Goal: Information Seeking & Learning: Check status

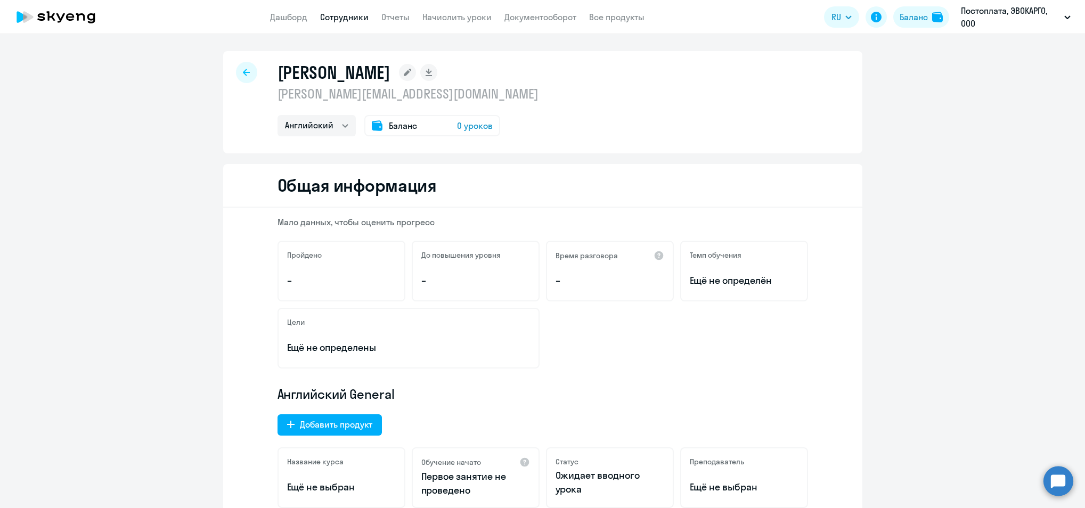
select select "english"
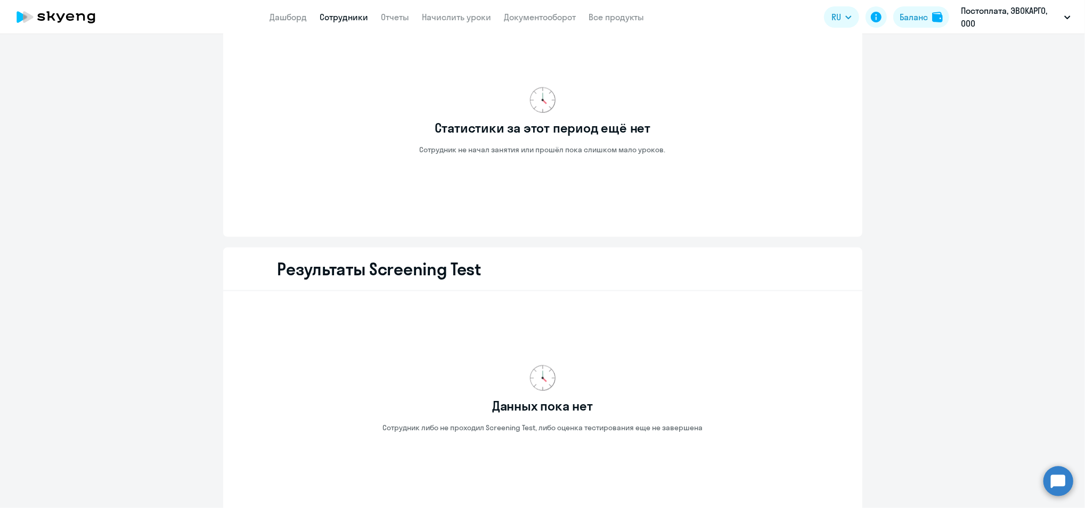
scroll to position [1129, 0]
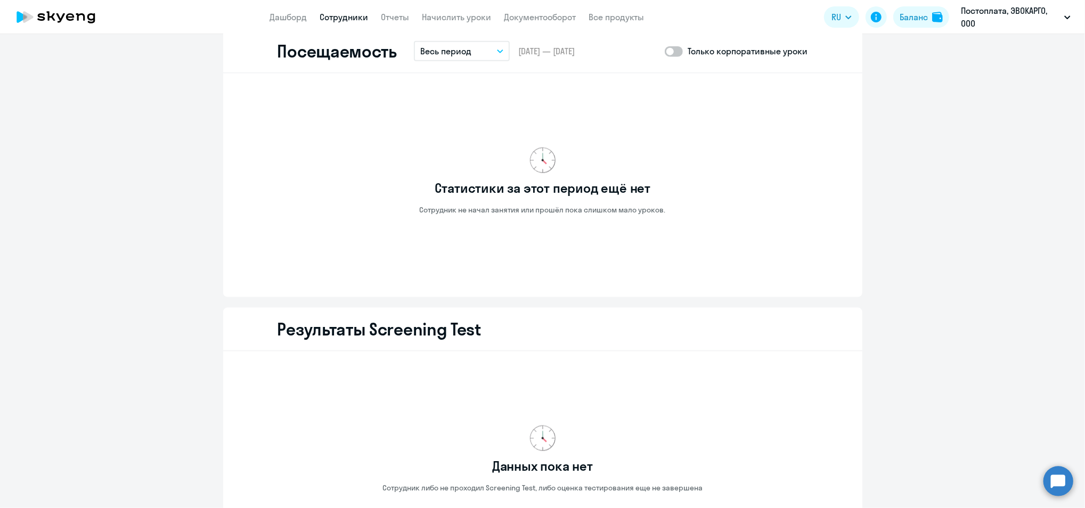
click at [99, 13] on icon at bounding box center [56, 17] width 94 height 27
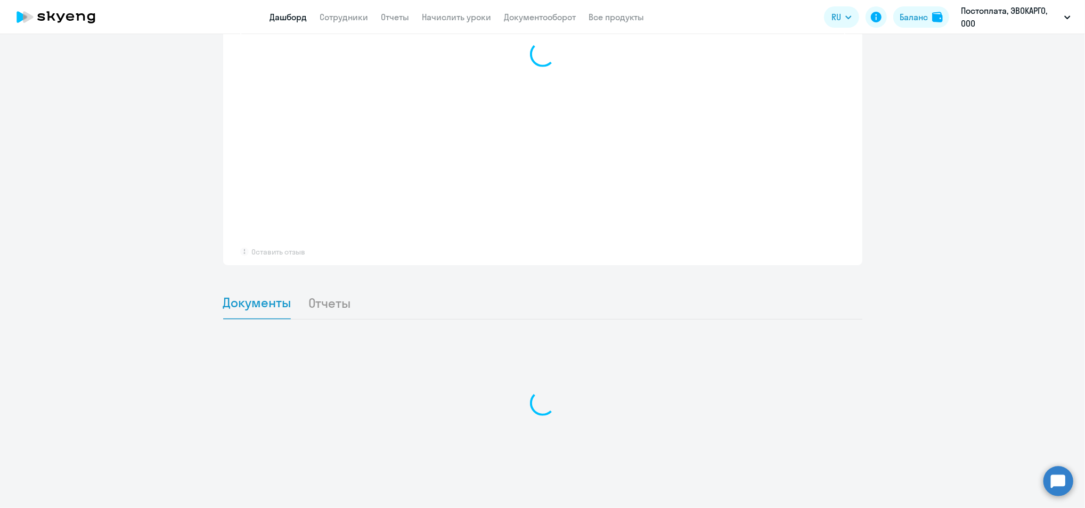
scroll to position [784, 0]
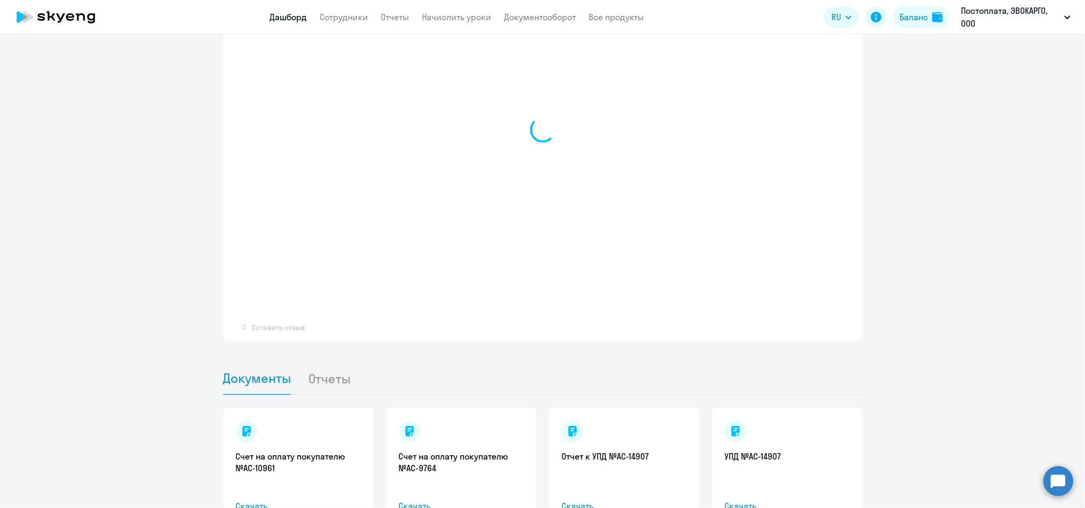
select select "30"
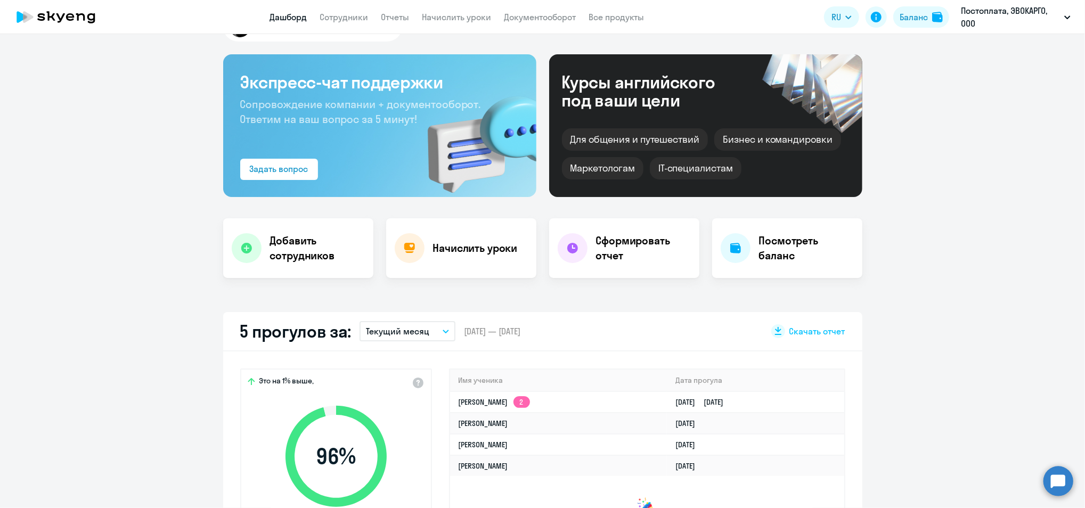
scroll to position [0, 0]
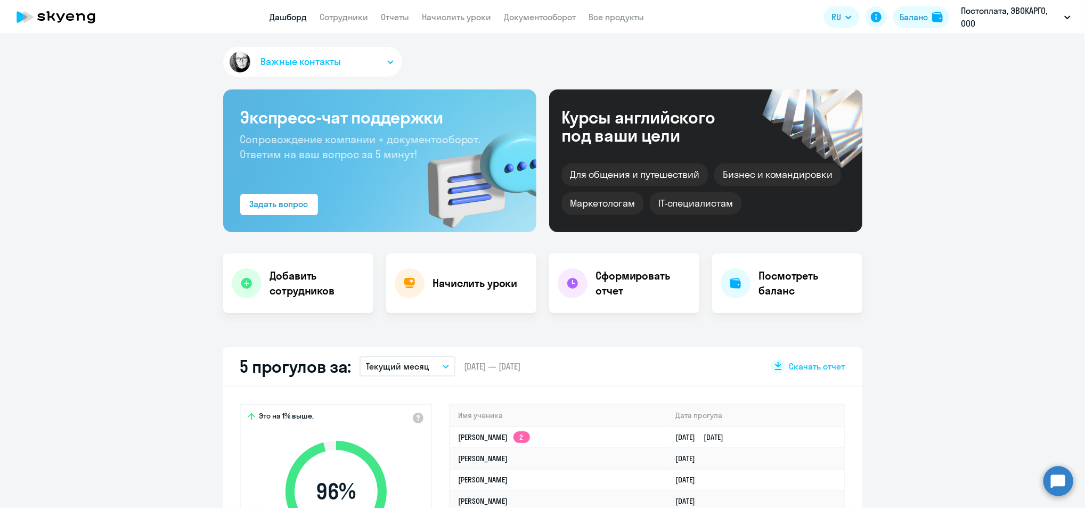
click at [47, 20] on icon at bounding box center [50, 16] width 9 height 10
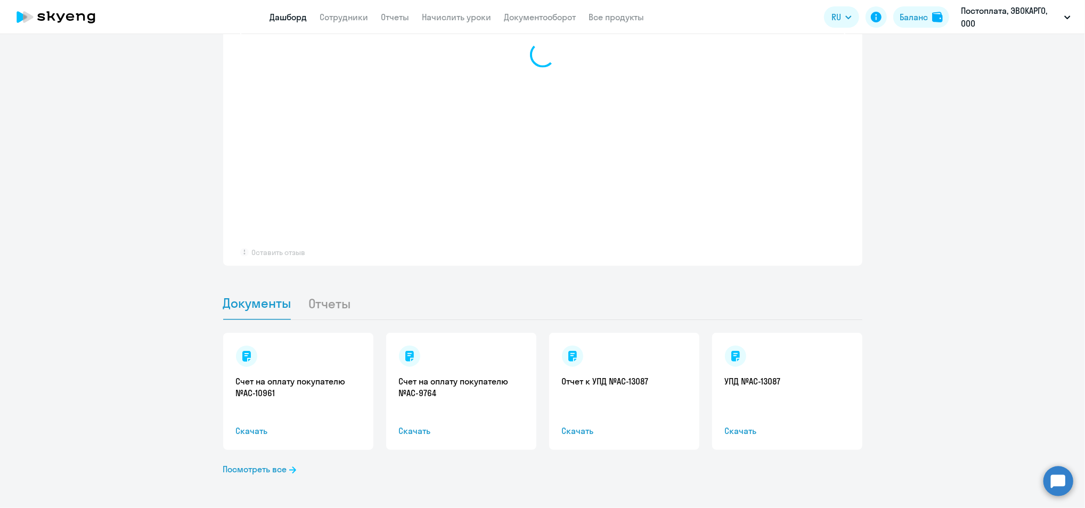
scroll to position [646, 0]
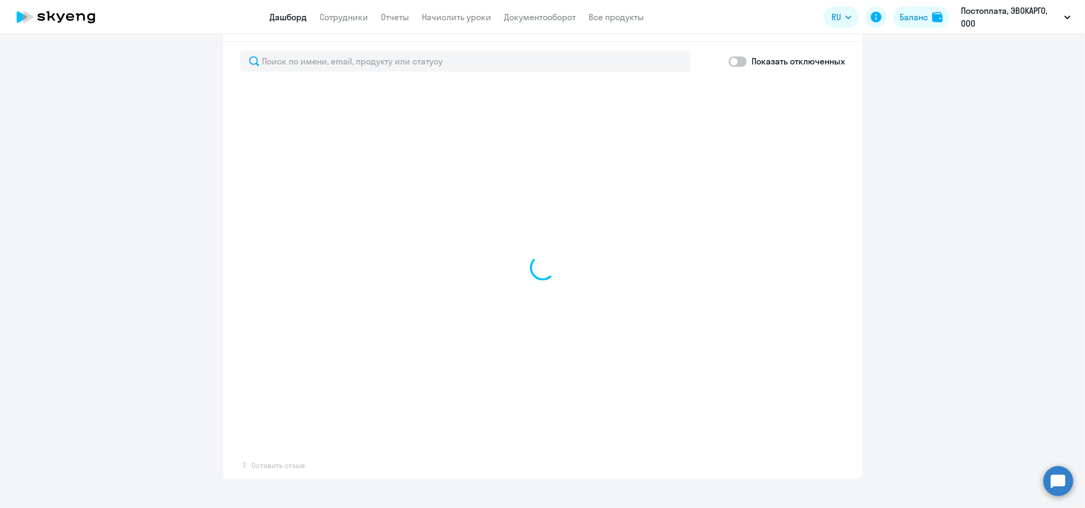
select select "30"
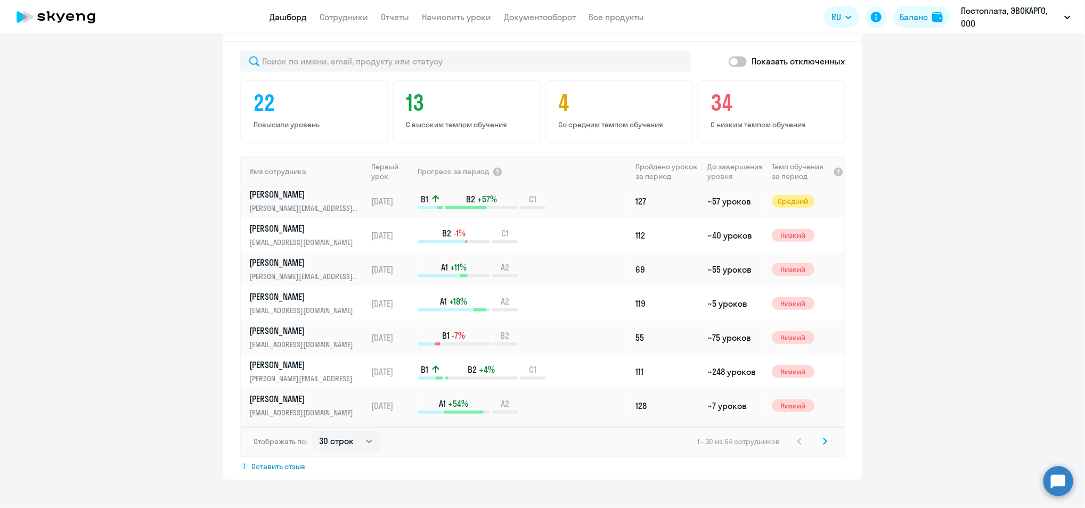
scroll to position [782, 0]
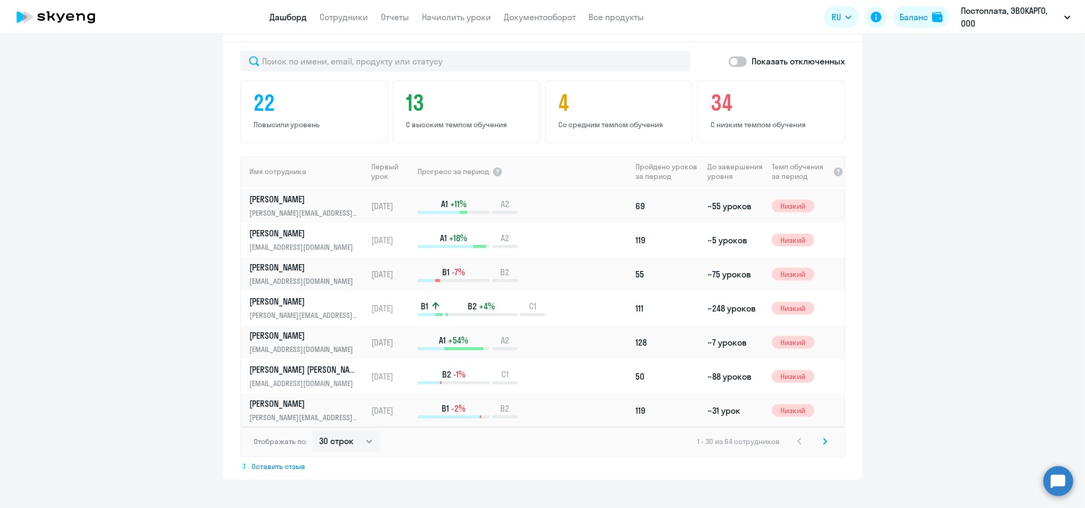
click at [828, 439] on div "Отображать по: 30 строк 50 строк 100 строк 1 - 30 из 64 сотрудников" at bounding box center [542, 442] width 603 height 30
click at [823, 443] on icon at bounding box center [825, 441] width 4 height 7
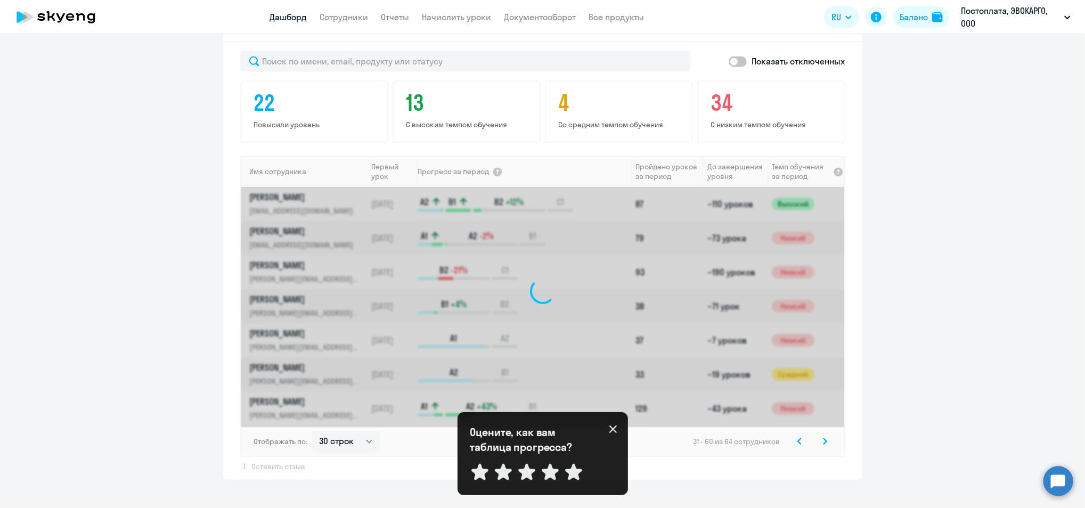
click at [611, 438] on div "Оцените, как вам таблица прогресса? Отправить" at bounding box center [542, 454] width 145 height 58
click at [611, 429] on icon at bounding box center [613, 429] width 9 height 9
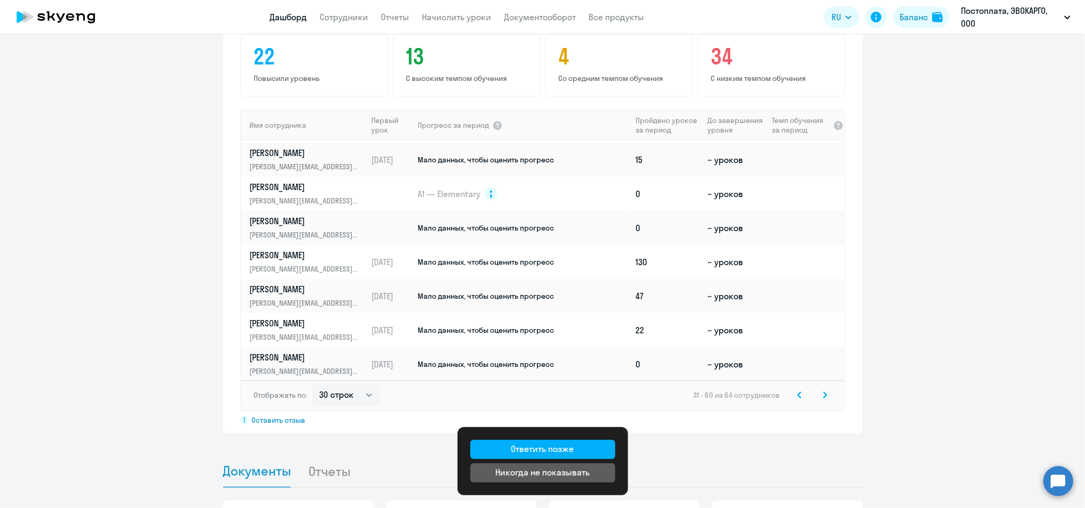
scroll to position [717, 0]
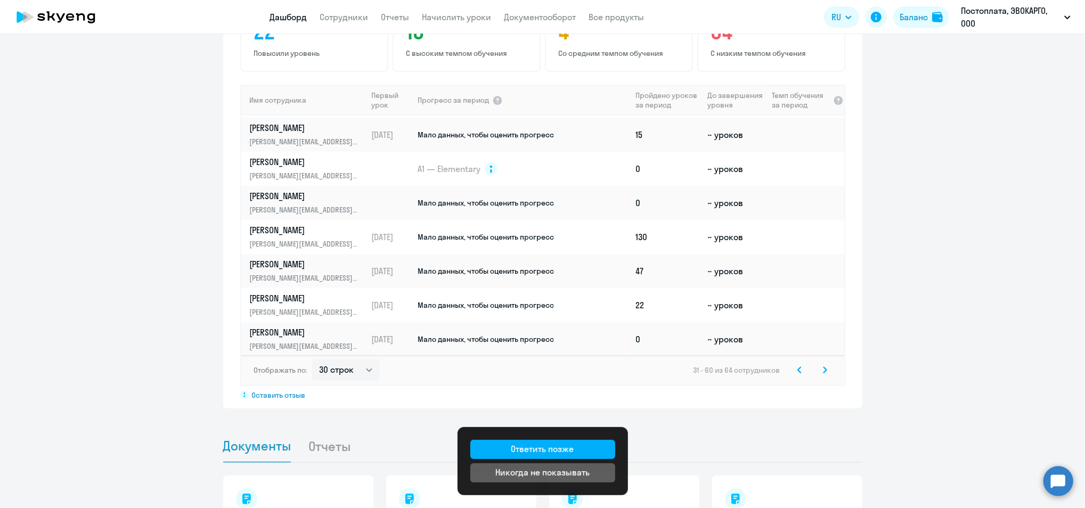
click at [823, 368] on icon at bounding box center [824, 370] width 3 height 6
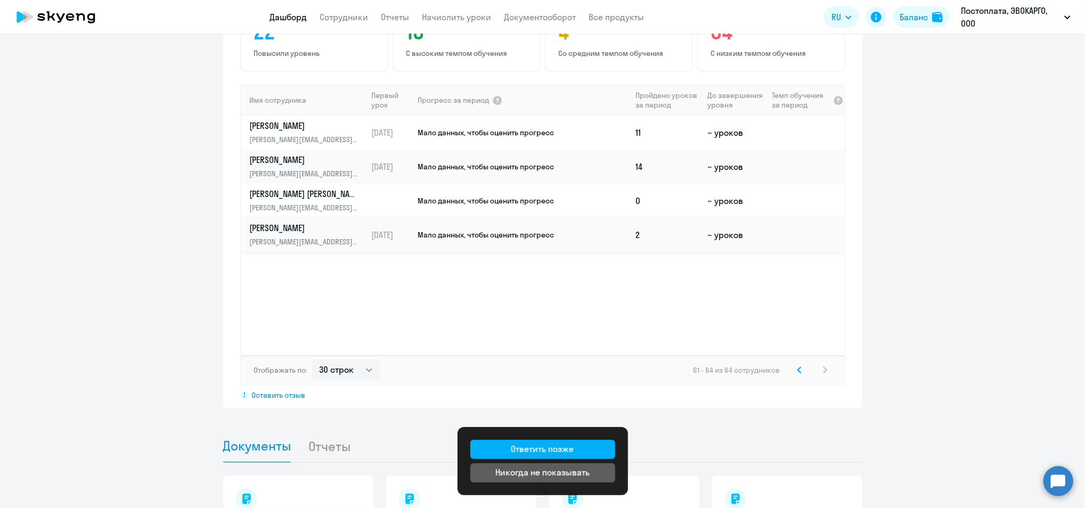
drag, startPoint x: 391, startPoint y: 209, endPoint x: 388, endPoint y: 215, distance: 6.9
click at [388, 215] on tbody "[PERSON_NAME] [PERSON_NAME][EMAIL_ADDRESS][DOMAIN_NAME] [DATE] Мало данных, что…" at bounding box center [542, 184] width 603 height 136
drag, startPoint x: 388, startPoint y: 215, endPoint x: 454, endPoint y: 228, distance: 66.8
click at [454, 230] on span "Мало данных, чтобы оценить прогресс" at bounding box center [486, 235] width 136 height 10
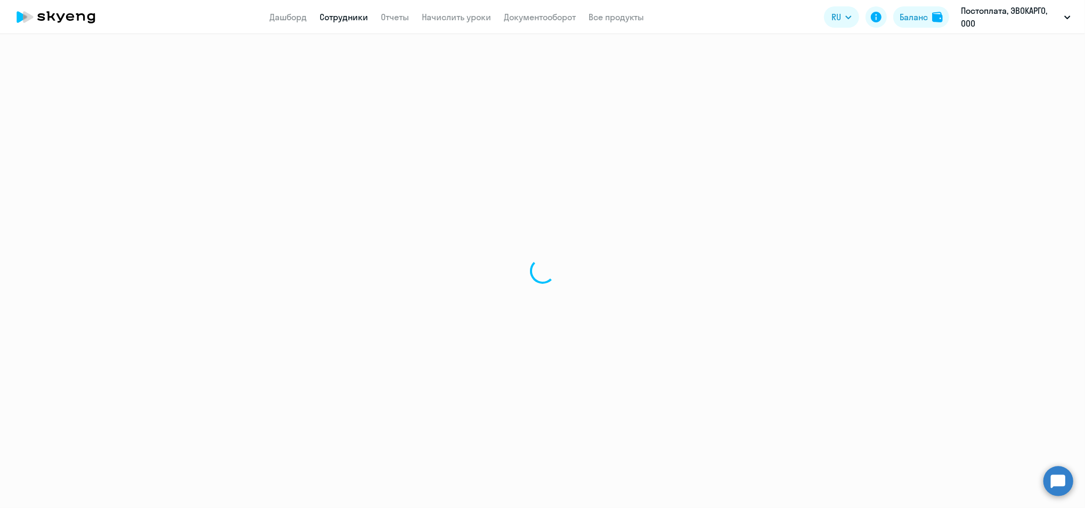
select select "english"
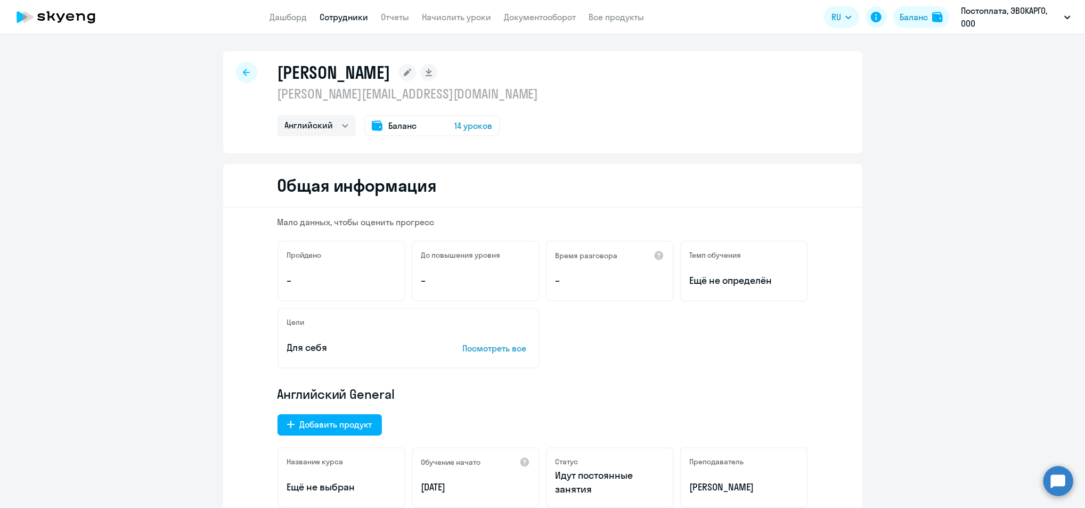
click at [88, 19] on icon at bounding box center [91, 18] width 8 height 10
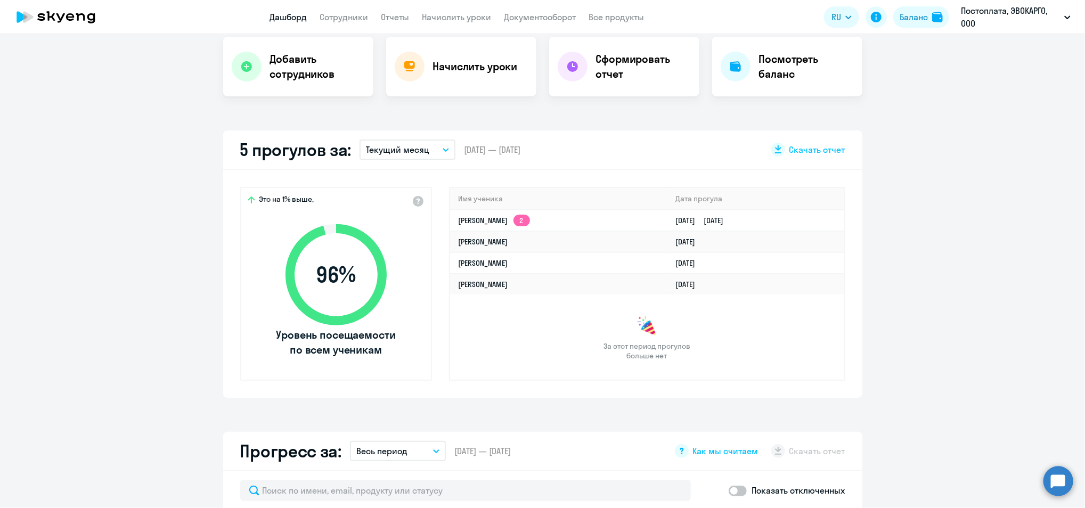
scroll to position [355, 0]
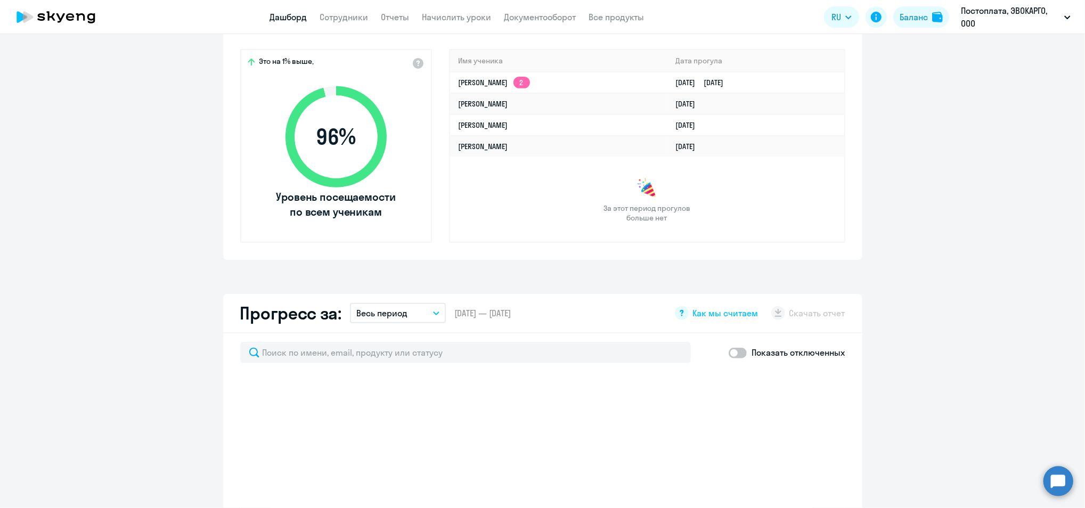
select select "30"
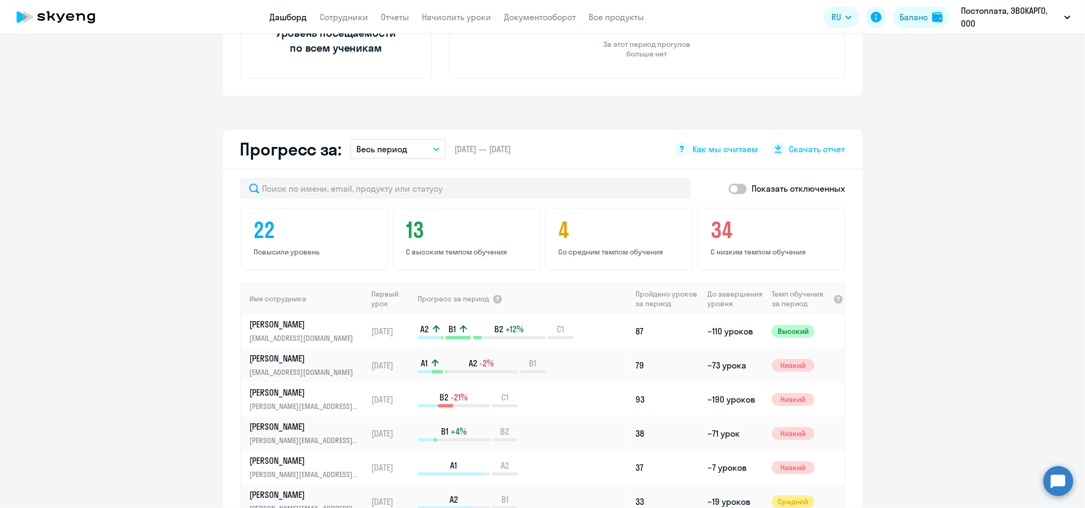
scroll to position [362, 0]
